Goal: Task Accomplishment & Management: Use online tool/utility

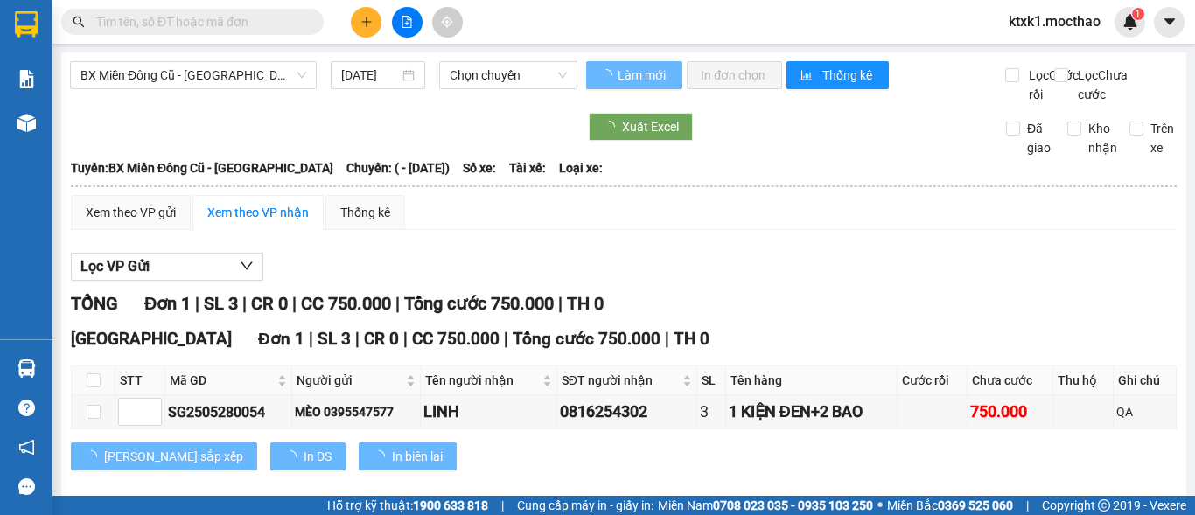
type input "[DATE]"
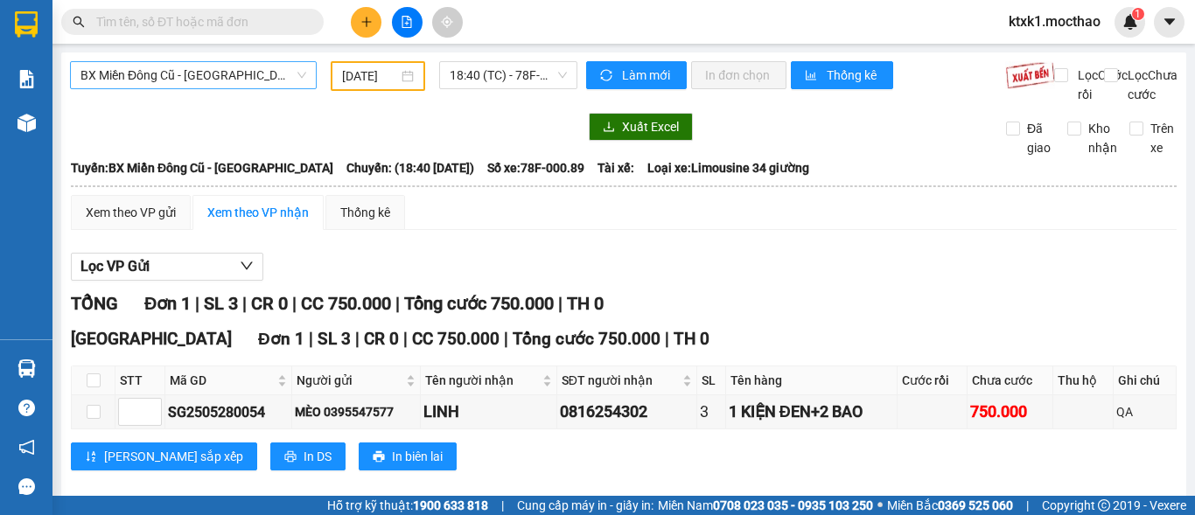
click at [233, 73] on span "BX Miền Đông Cũ - [GEOGRAPHIC_DATA]" at bounding box center [194, 75] width 226 height 26
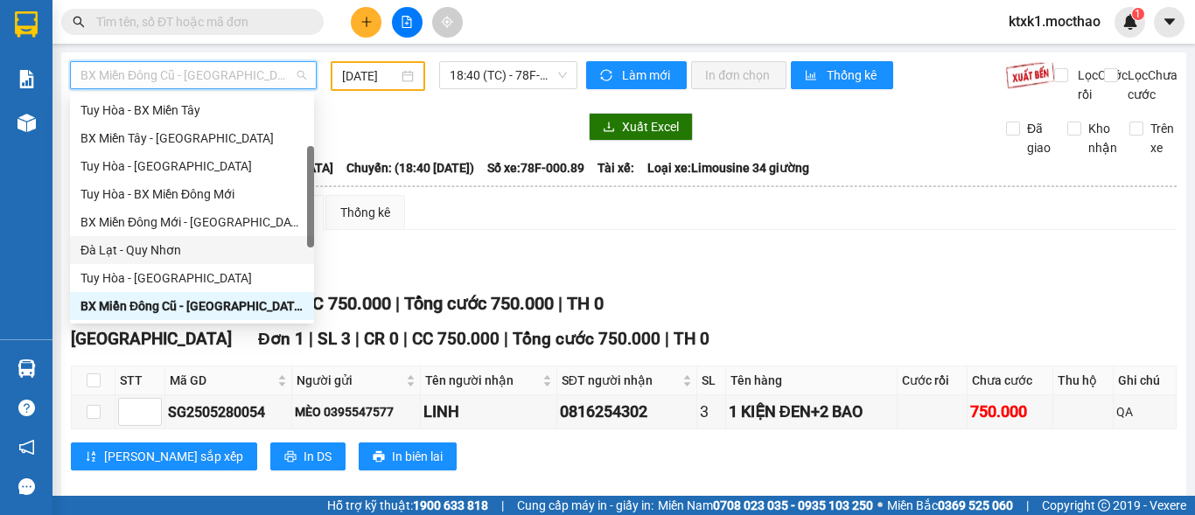
scroll to position [392, 0]
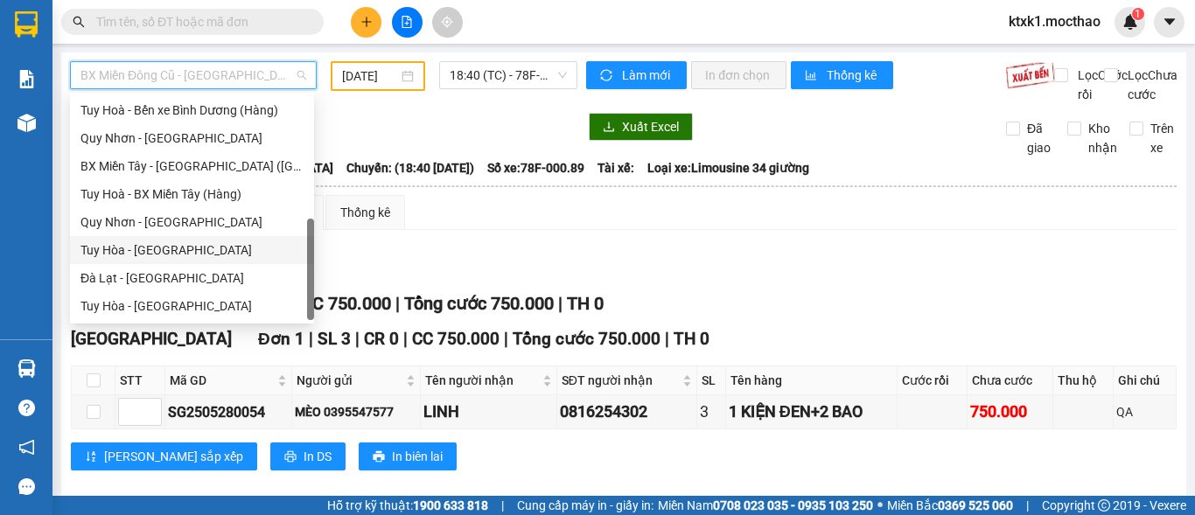
click at [174, 252] on div "Tuy Hòa - [GEOGRAPHIC_DATA]" at bounding box center [192, 250] width 223 height 19
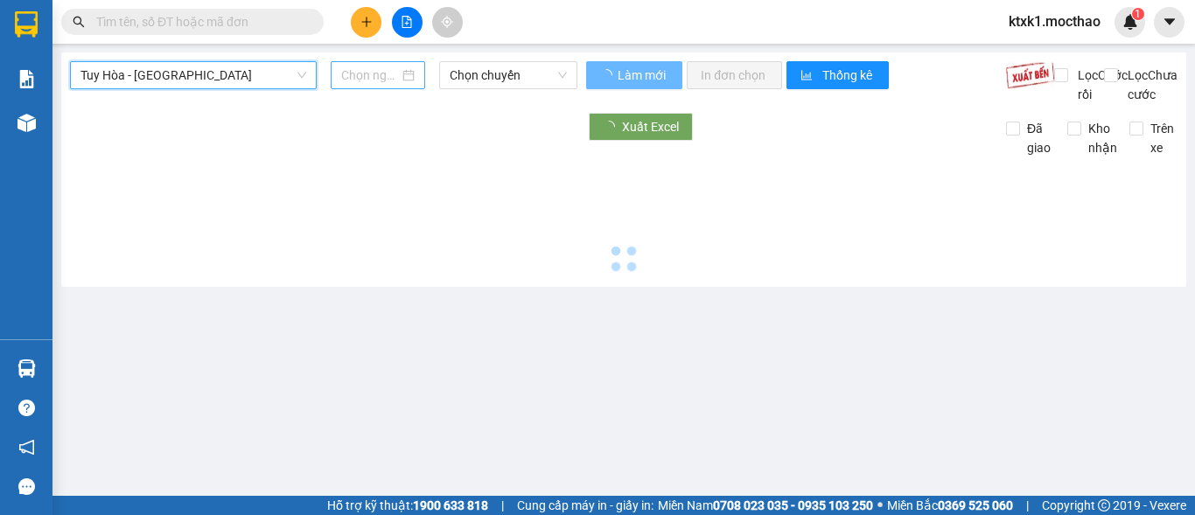
type input "[DATE]"
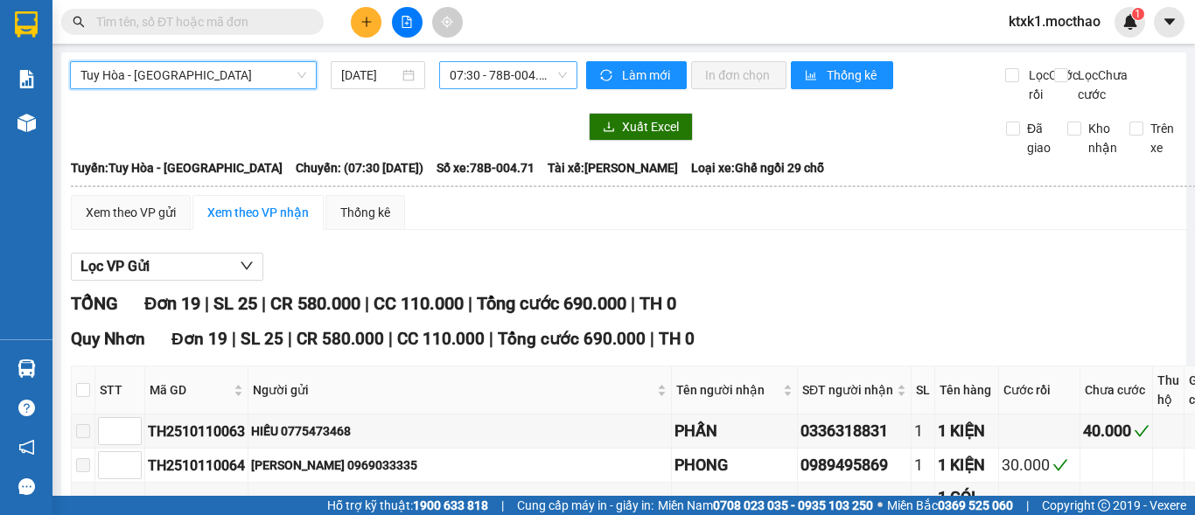
click at [475, 79] on span "07:30 - 78B-004.71" at bounding box center [508, 75] width 117 height 26
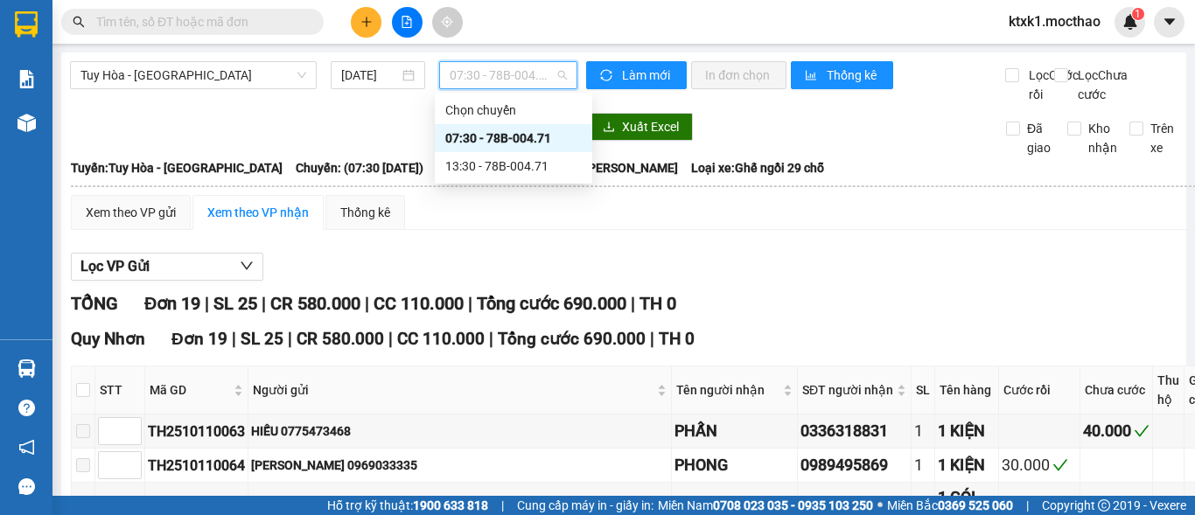
click at [520, 136] on div "07:30 - 78B-004.71" at bounding box center [513, 138] width 137 height 19
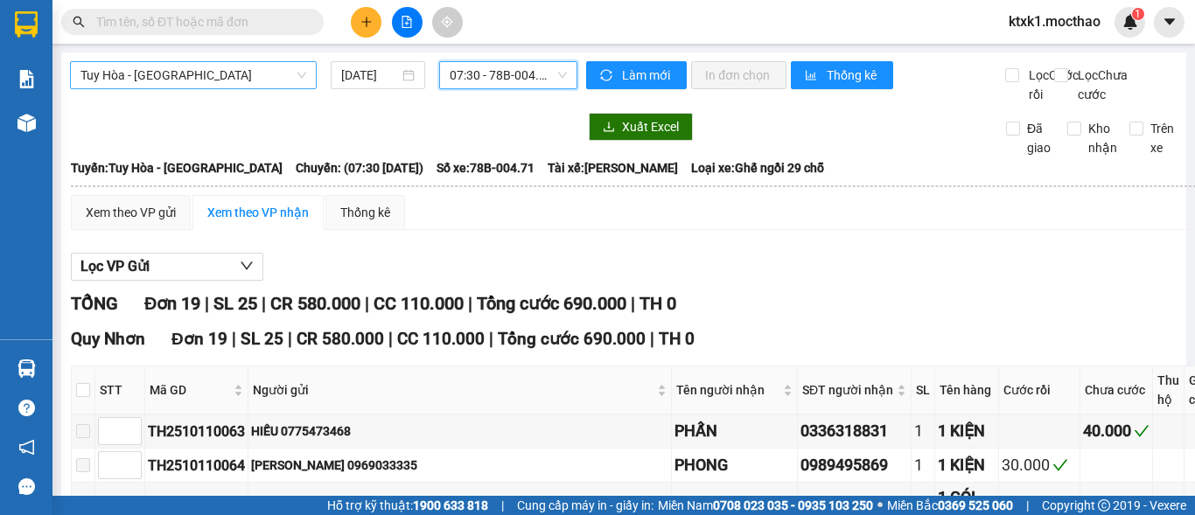
click at [195, 74] on span "Tuy Hòa - [GEOGRAPHIC_DATA]" at bounding box center [194, 75] width 226 height 26
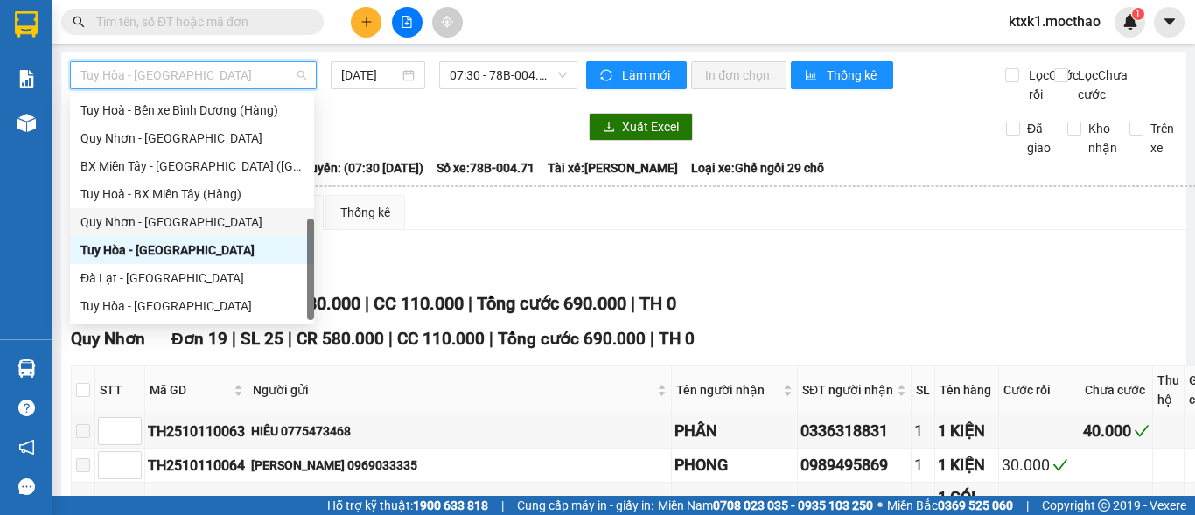
click at [183, 227] on div "Quy Nhơn - [GEOGRAPHIC_DATA]" at bounding box center [192, 222] width 223 height 19
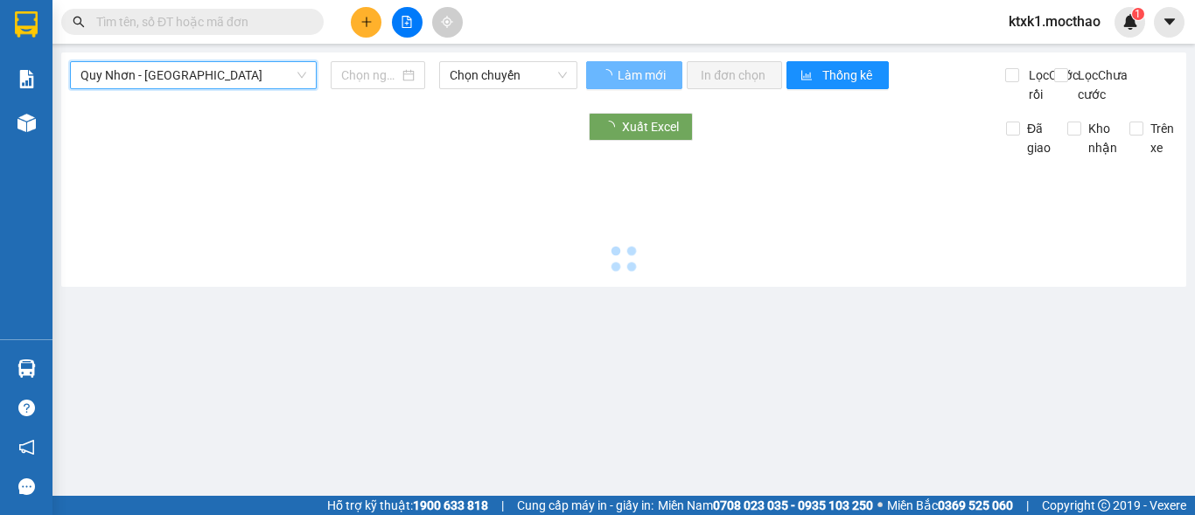
type input "[DATE]"
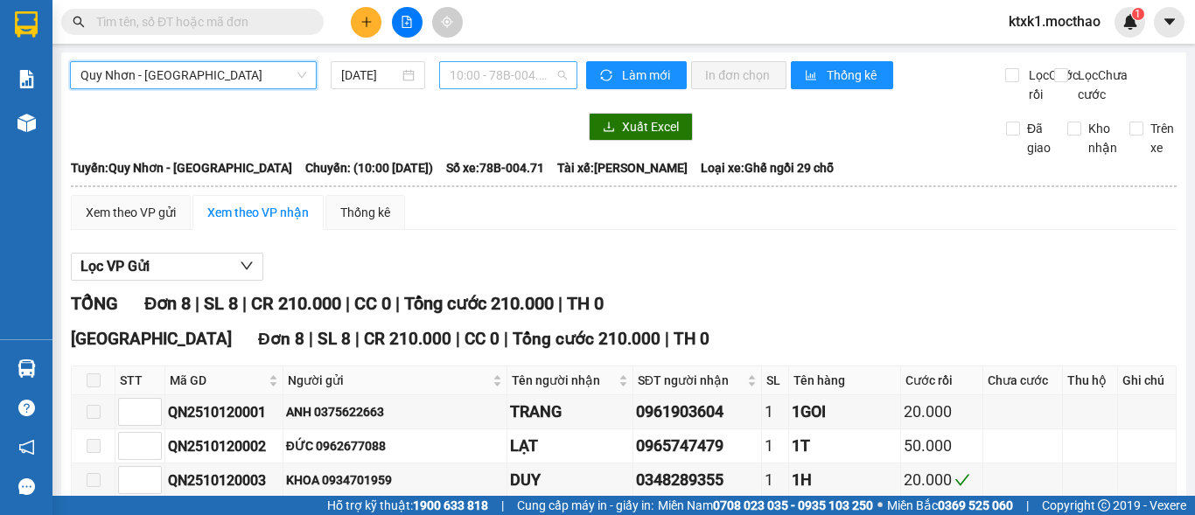
click at [474, 75] on span "10:00 - 78B-004.71" at bounding box center [508, 75] width 117 height 26
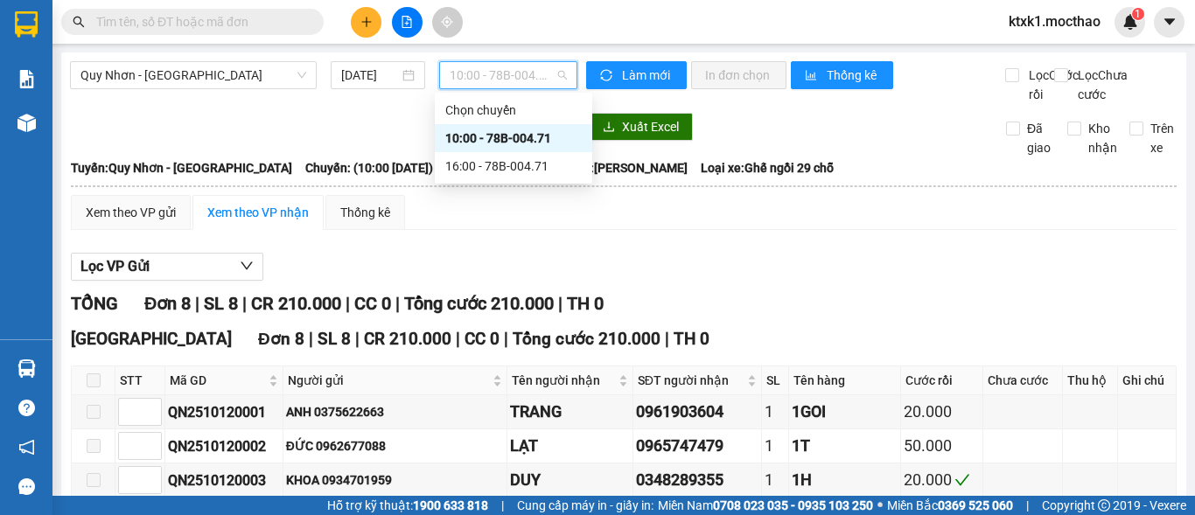
click at [510, 142] on div "10:00 - 78B-004.71" at bounding box center [513, 138] width 137 height 19
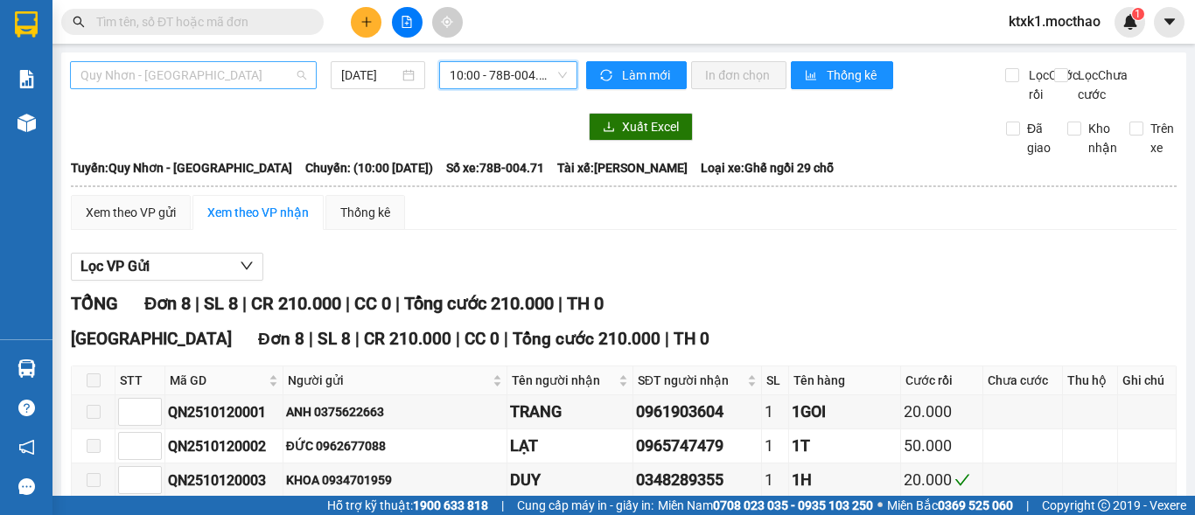
click at [154, 81] on span "Quy Nhơn - [GEOGRAPHIC_DATA]" at bounding box center [194, 75] width 226 height 26
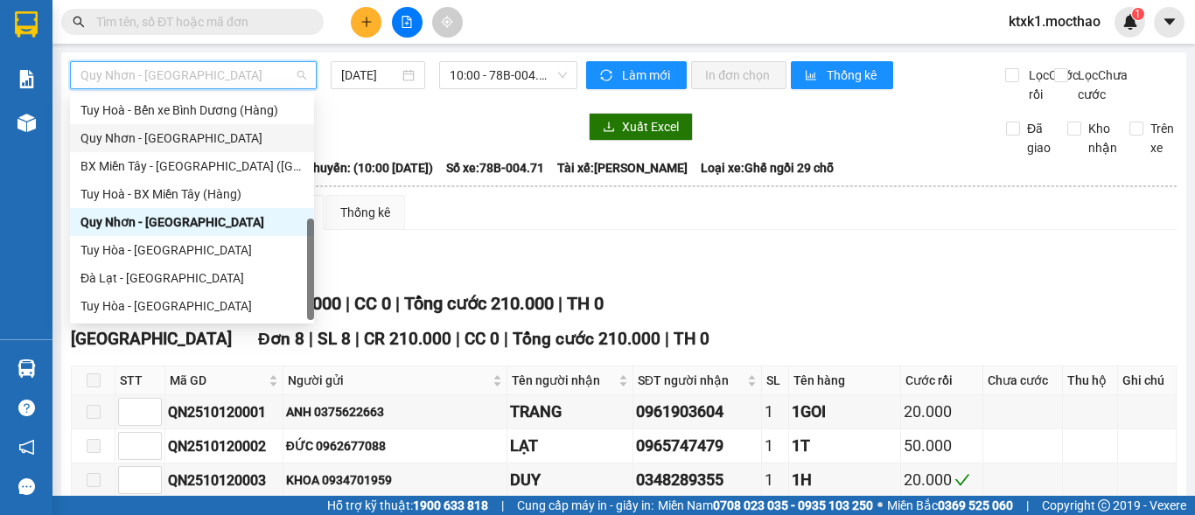
click at [168, 136] on div "Quy Nhơn - [GEOGRAPHIC_DATA]" at bounding box center [192, 138] width 223 height 19
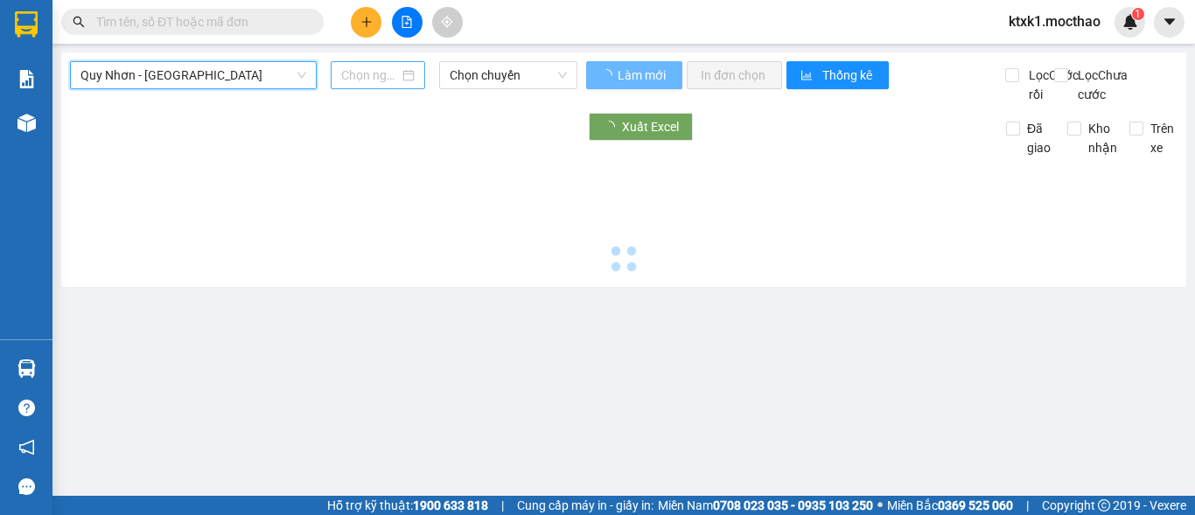
click at [371, 68] on input at bounding box center [370, 75] width 58 height 19
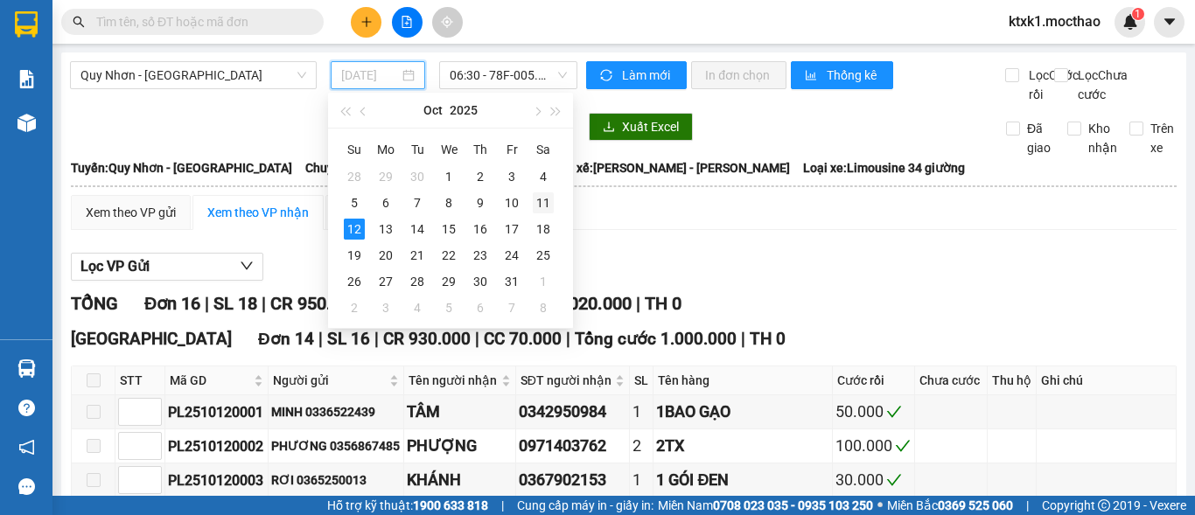
click at [546, 199] on div "11" at bounding box center [543, 203] width 21 height 21
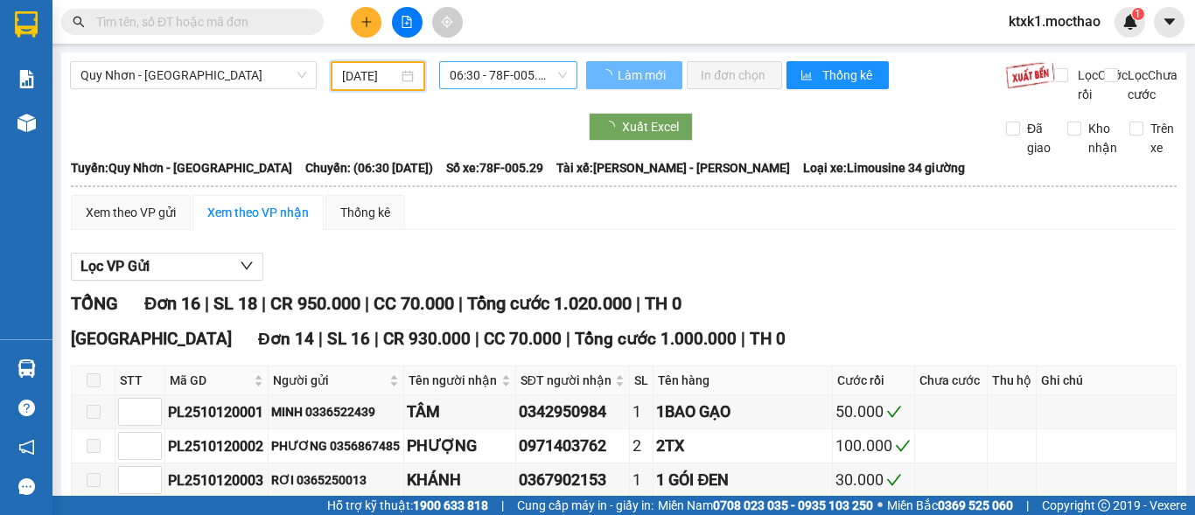
type input "[DATE]"
click at [473, 74] on span "06:30 - 78F-005.29" at bounding box center [508, 75] width 117 height 26
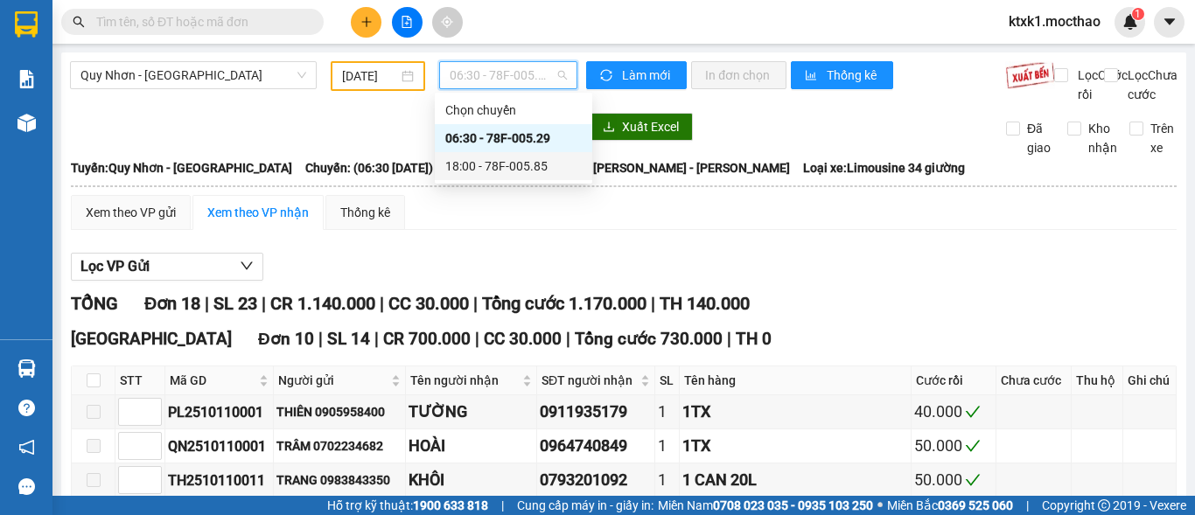
click at [500, 165] on div "18:00 - 78F-005.85" at bounding box center [513, 166] width 137 height 19
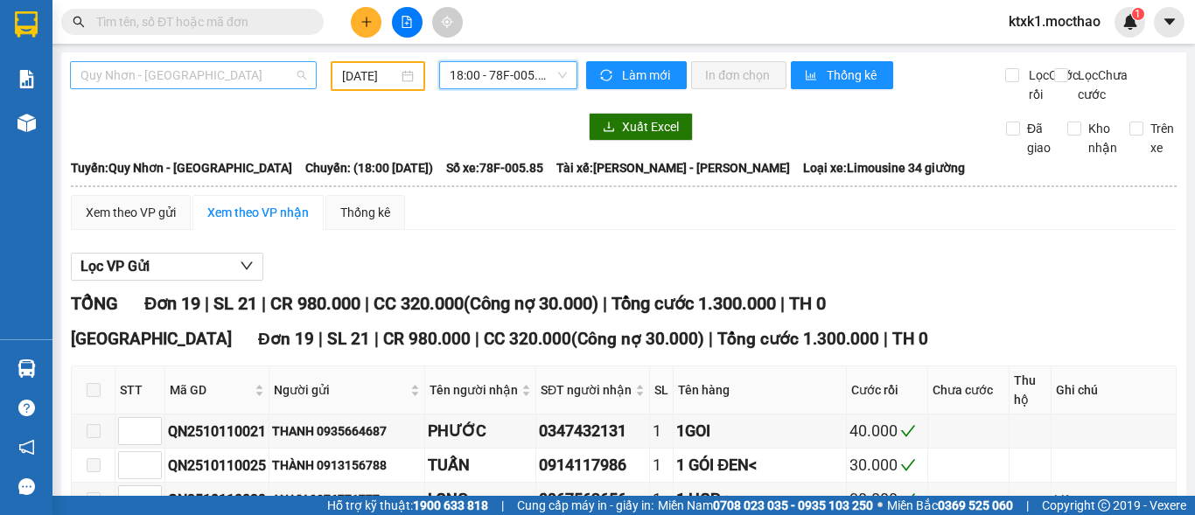
click at [123, 74] on span "Quy Nhơn - [GEOGRAPHIC_DATA]" at bounding box center [194, 75] width 226 height 26
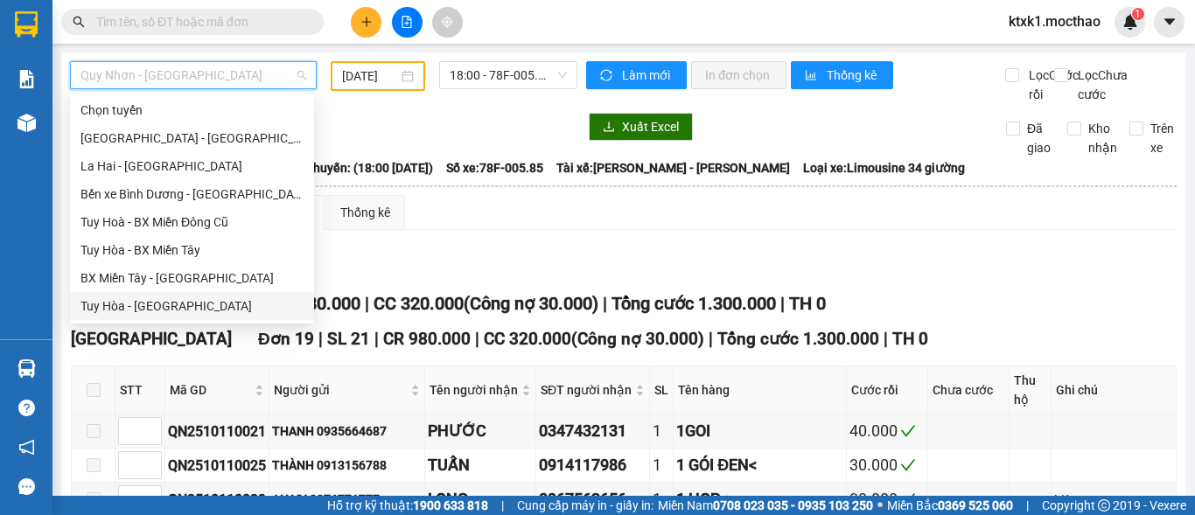
scroll to position [175, 0]
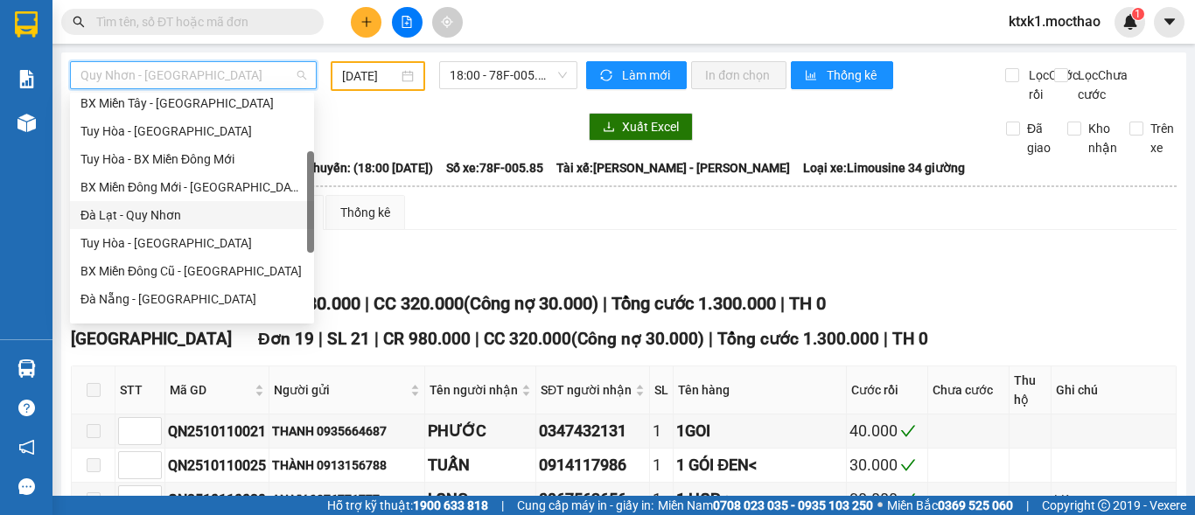
click at [155, 221] on div "Đà Lạt - Quy Nhơn" at bounding box center [192, 215] width 223 height 19
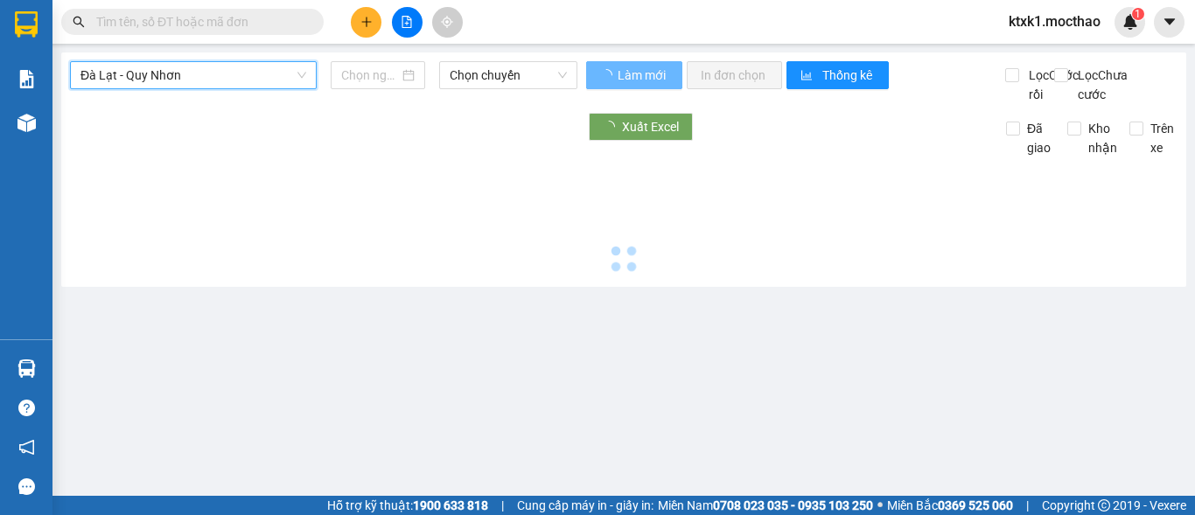
type input "[DATE]"
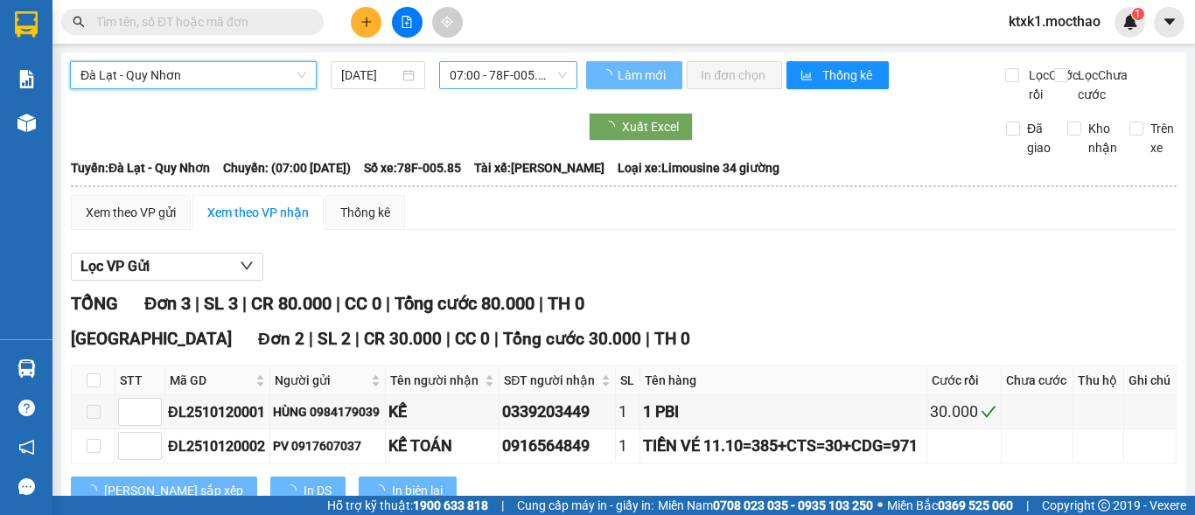
click at [481, 68] on span "07:00 - 78F-005.85" at bounding box center [508, 75] width 117 height 26
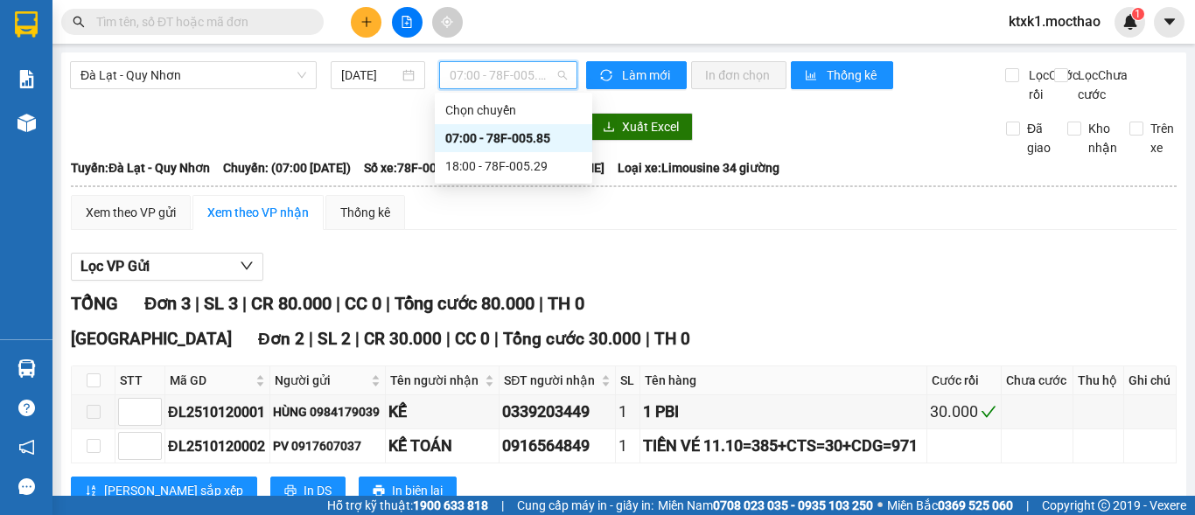
click at [540, 145] on div "07:00 - 78F-005.85" at bounding box center [513, 138] width 137 height 19
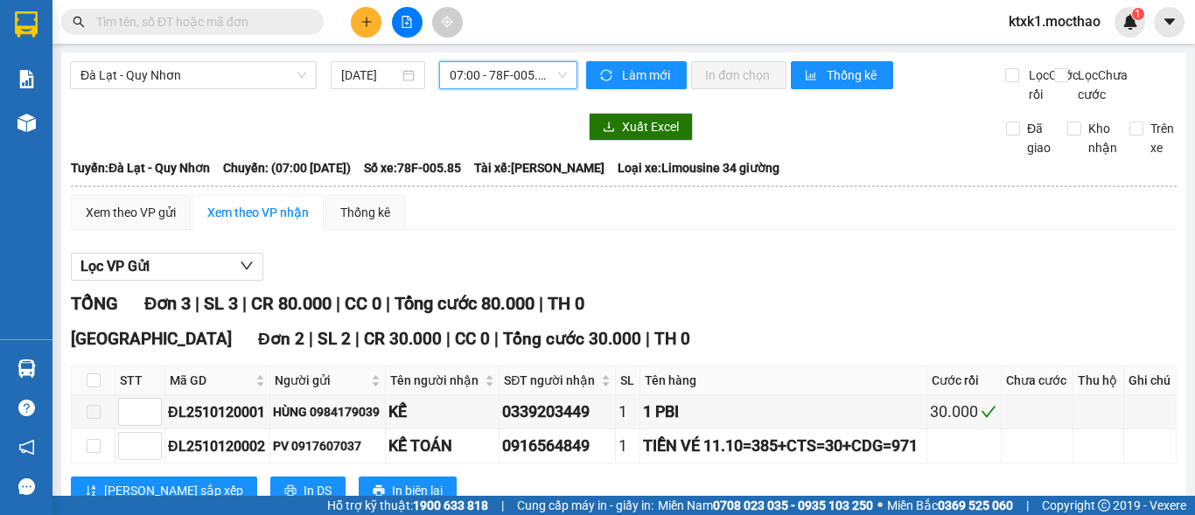
scroll to position [263, 0]
